Goal: Transaction & Acquisition: Purchase product/service

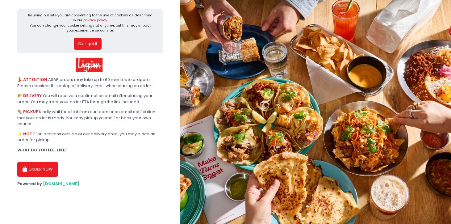
click at [86, 44] on button "Ok, I got it" at bounding box center [88, 44] width 28 height 12
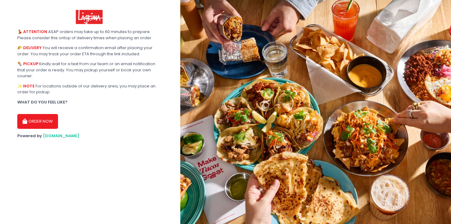
click at [44, 120] on button "ORDER NOW" at bounding box center [37, 121] width 41 height 15
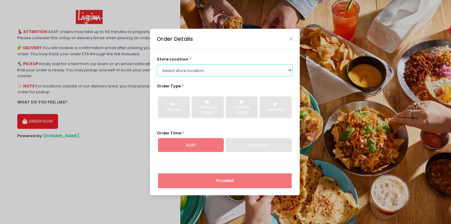
click at [215, 71] on select "Select store location Lagrima [GEOGRAPHIC_DATA] [GEOGRAPHIC_DATA] [GEOGRAPHIC_D…" at bounding box center [225, 70] width 136 height 12
click at [157, 76] on select "Select store location Lagrima [GEOGRAPHIC_DATA] [GEOGRAPHIC_DATA] [GEOGRAPHIC_D…" at bounding box center [225, 70] width 136 height 12
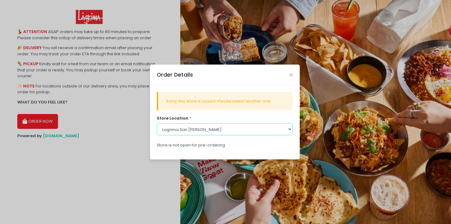
click at [210, 128] on select "Select store location Lagrima [GEOGRAPHIC_DATA] [GEOGRAPHIC_DATA] [GEOGRAPHIC_D…" at bounding box center [225, 129] width 136 height 12
click at [247, 131] on select "Select store location Lagrima [GEOGRAPHIC_DATA] [GEOGRAPHIC_DATA] [GEOGRAPHIC_D…" at bounding box center [225, 129] width 136 height 12
select select "61698814090b7d0b5db65213"
click at [157, 123] on select "Select store location Lagrima [GEOGRAPHIC_DATA] [GEOGRAPHIC_DATA] [GEOGRAPHIC_D…" at bounding box center [225, 129] width 136 height 12
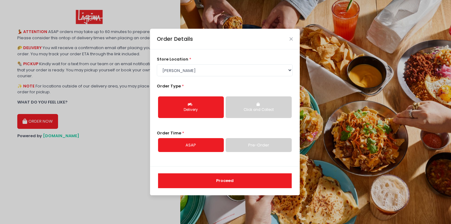
click at [264, 147] on link "Pre-Order" at bounding box center [259, 145] width 66 height 14
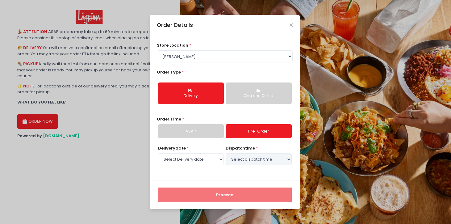
select select "[DATE]"
click at [205, 158] on select "Select Delivery date [DATE] [DATE] [DATE] [DATE] [DATE]" at bounding box center [191, 159] width 66 height 12
click at [210, 131] on link "ASAP" at bounding box center [191, 131] width 66 height 14
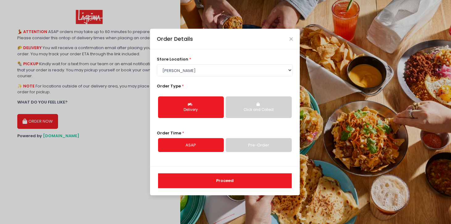
click at [210, 179] on button "Proceed" at bounding box center [225, 180] width 134 height 15
